Goal: Transaction & Acquisition: Purchase product/service

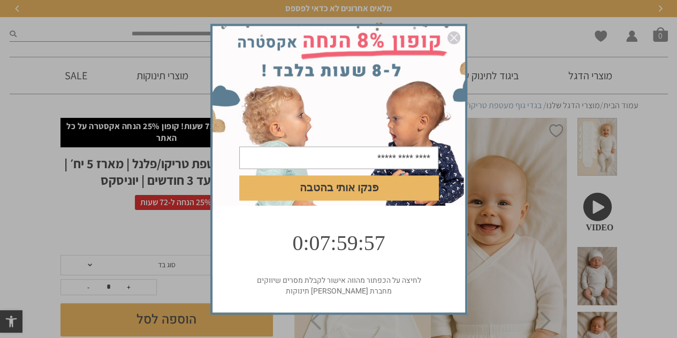
click at [456, 37] on img "סגור" at bounding box center [454, 37] width 13 height 13
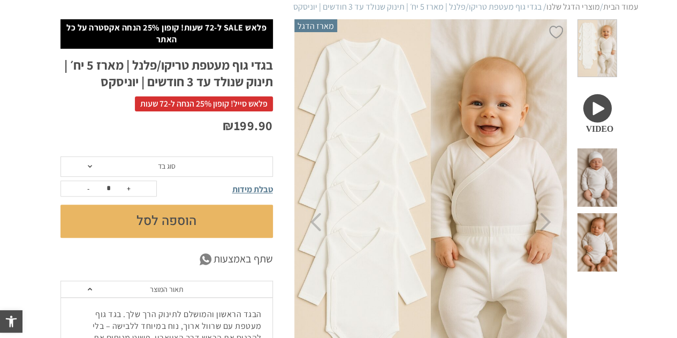
scroll to position [107, 0]
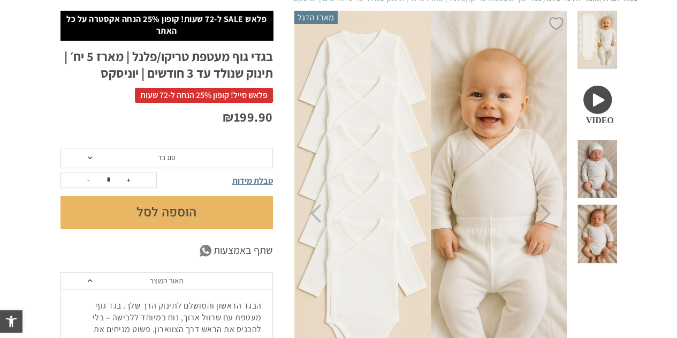
click at [171, 160] on span "סוג בד" at bounding box center [167, 158] width 18 height 10
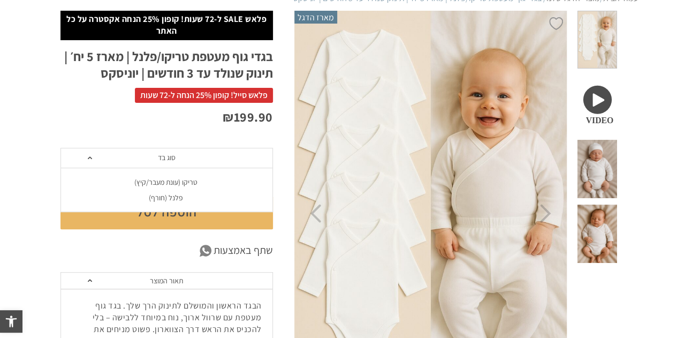
click at [181, 194] on div "פלנל (חורף)" at bounding box center [166, 197] width 213 height 9
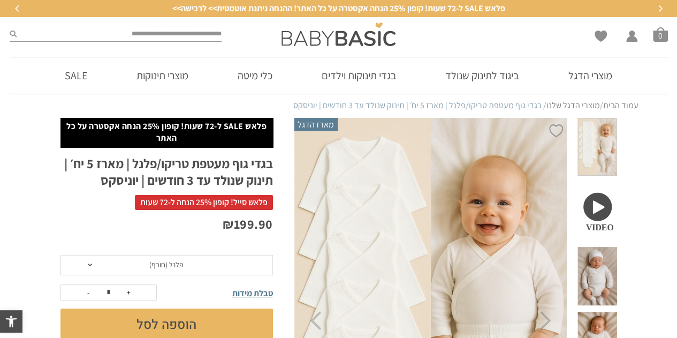
scroll to position [0, 0]
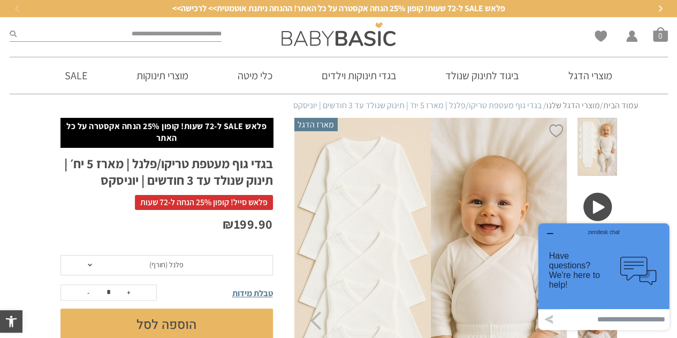
click at [551, 230] on div "zendesk chat" at bounding box center [603, 230] width 105 height 11
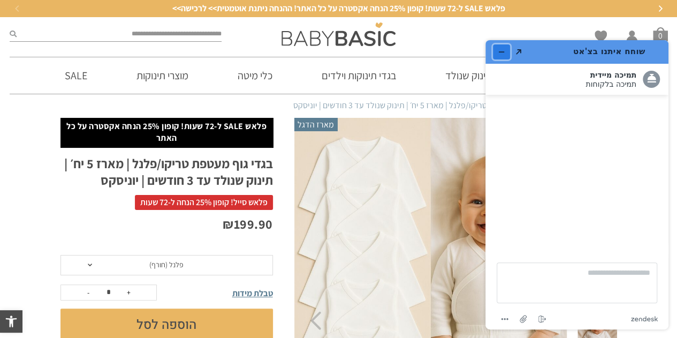
click at [507, 50] on button "מזער את היישומון" at bounding box center [501, 51] width 17 height 15
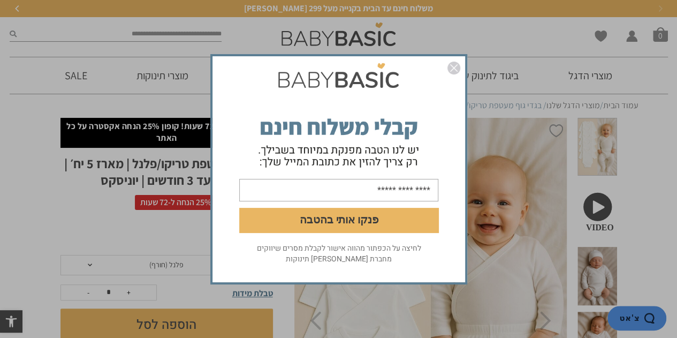
click at [455, 67] on img "סגור" at bounding box center [454, 68] width 13 height 13
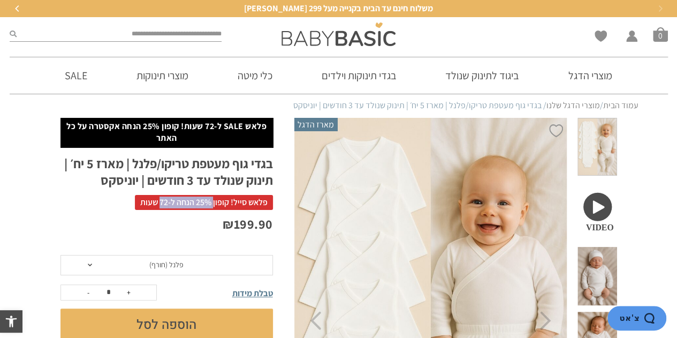
drag, startPoint x: 213, startPoint y: 204, endPoint x: 158, endPoint y: 204, distance: 54.1
click at [158, 204] on span "פלאש סייל! קופון 25% הנחה ל-72 שעות" at bounding box center [204, 202] width 138 height 15
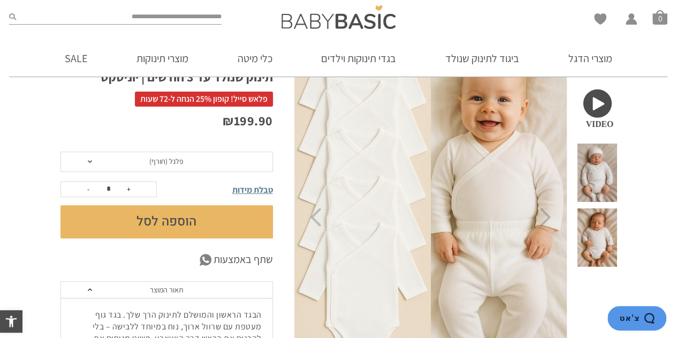
scroll to position [107, 0]
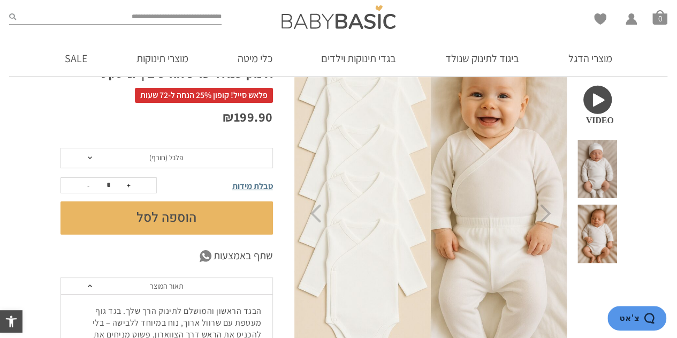
click at [179, 96] on span "פלאש סייל! קופון 25% הנחה ל-72 שעות" at bounding box center [204, 95] width 138 height 15
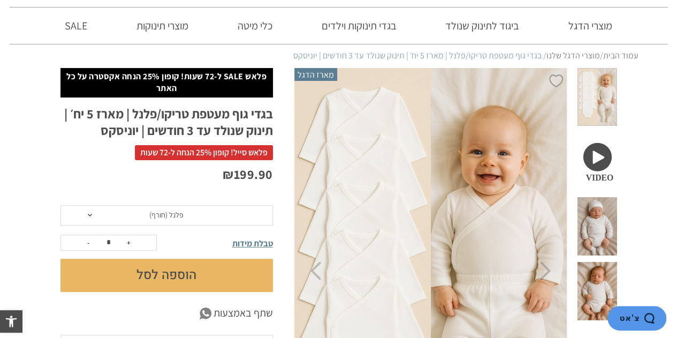
scroll to position [0, 0]
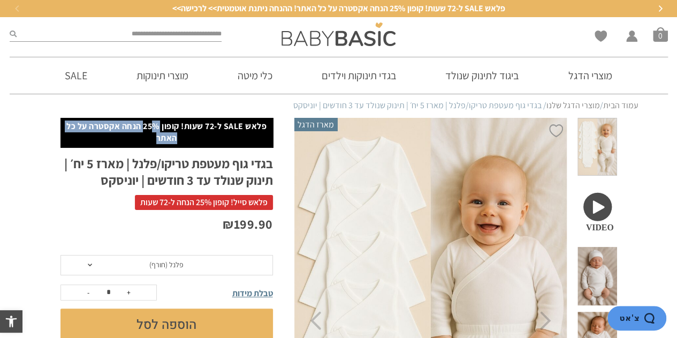
drag, startPoint x: 150, startPoint y: 123, endPoint x: 144, endPoint y: 137, distance: 15.1
click at [144, 137] on p "פלאש SALE ל-72 שעות! קופון 25% הנחה אקסטרה על כל האתר" at bounding box center [167, 132] width 202 height 24
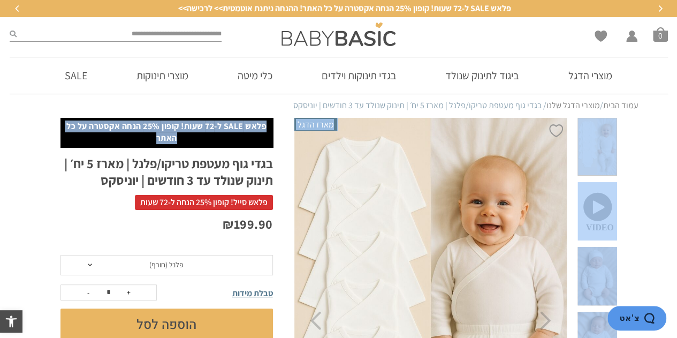
drag, startPoint x: 147, startPoint y: 140, endPoint x: 228, endPoint y: 117, distance: 83.4
click at [194, 133] on p "פלאש SALE ל-72 שעות! קופון 25% הנחה אקסטרה על כל האתר" at bounding box center [167, 132] width 202 height 24
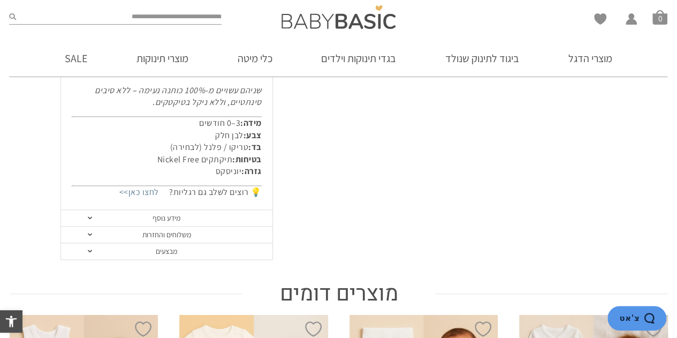
scroll to position [642, 0]
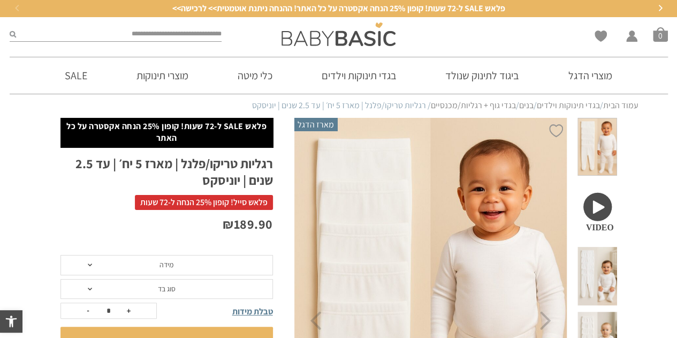
scroll to position [161, 0]
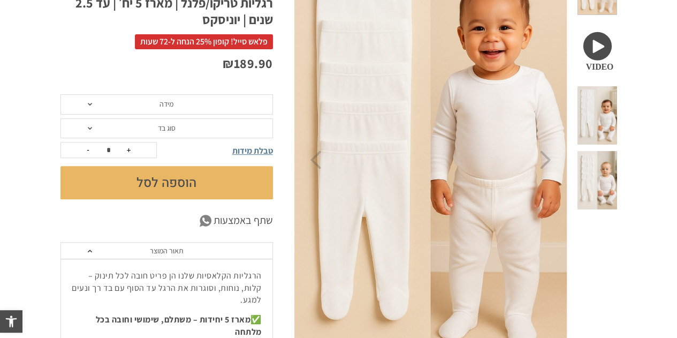
click at [195, 105] on span "מידה" at bounding box center [166, 104] width 213 height 20
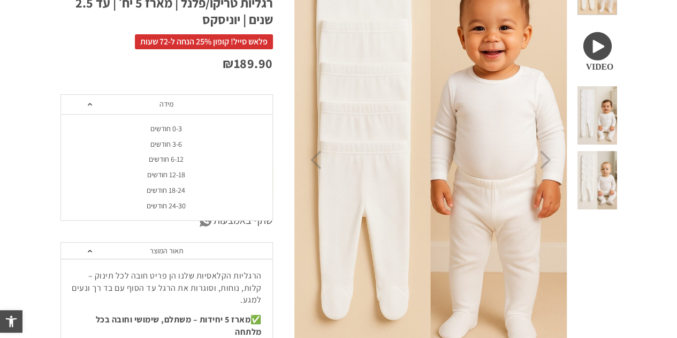
click at [193, 126] on div "0-3 חודשים" at bounding box center [166, 128] width 213 height 9
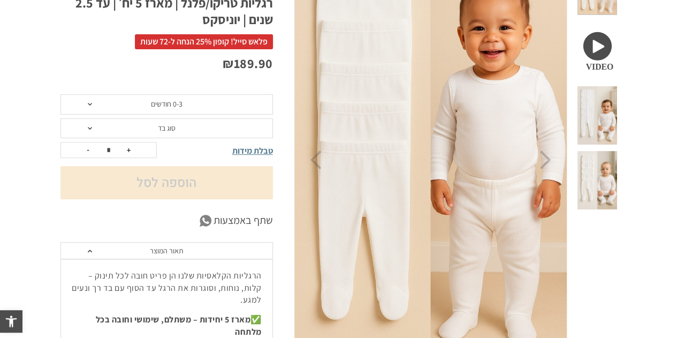
click at [191, 126] on span "סוג בד" at bounding box center [166, 128] width 213 height 20
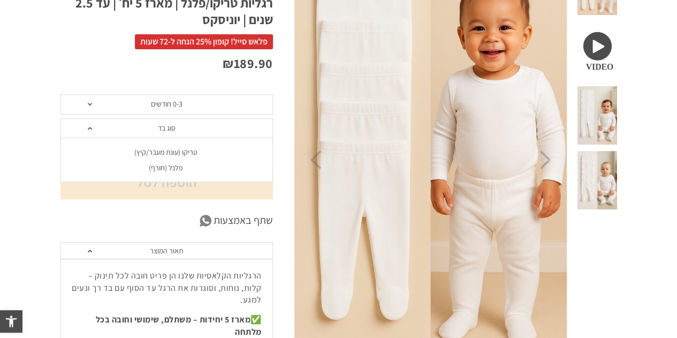
click at [175, 170] on div "פלנל (חורף)" at bounding box center [166, 167] width 213 height 9
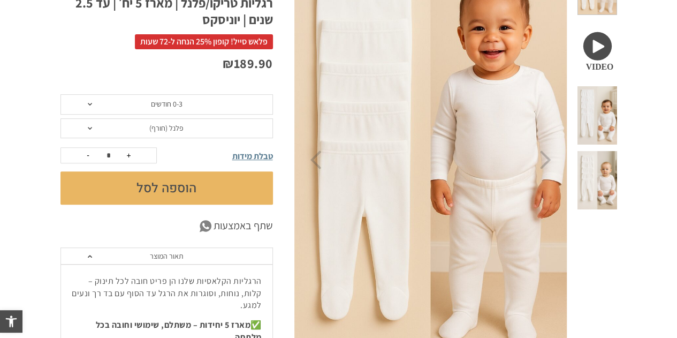
scroll to position [0, 0]
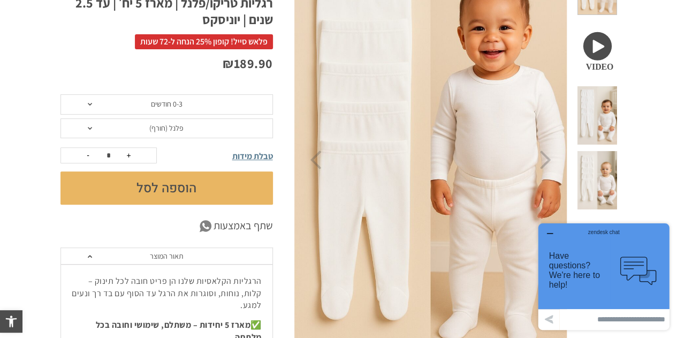
click at [548, 231] on icon "button" at bounding box center [550, 233] width 9 height 9
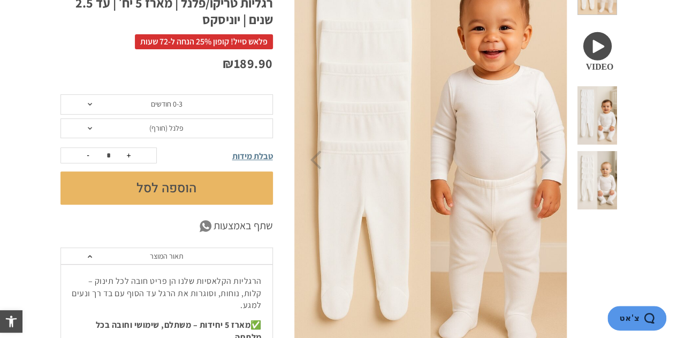
click at [145, 185] on button "הוספה לסל" at bounding box center [166, 187] width 213 height 33
